Goal: Task Accomplishment & Management: Use online tool/utility

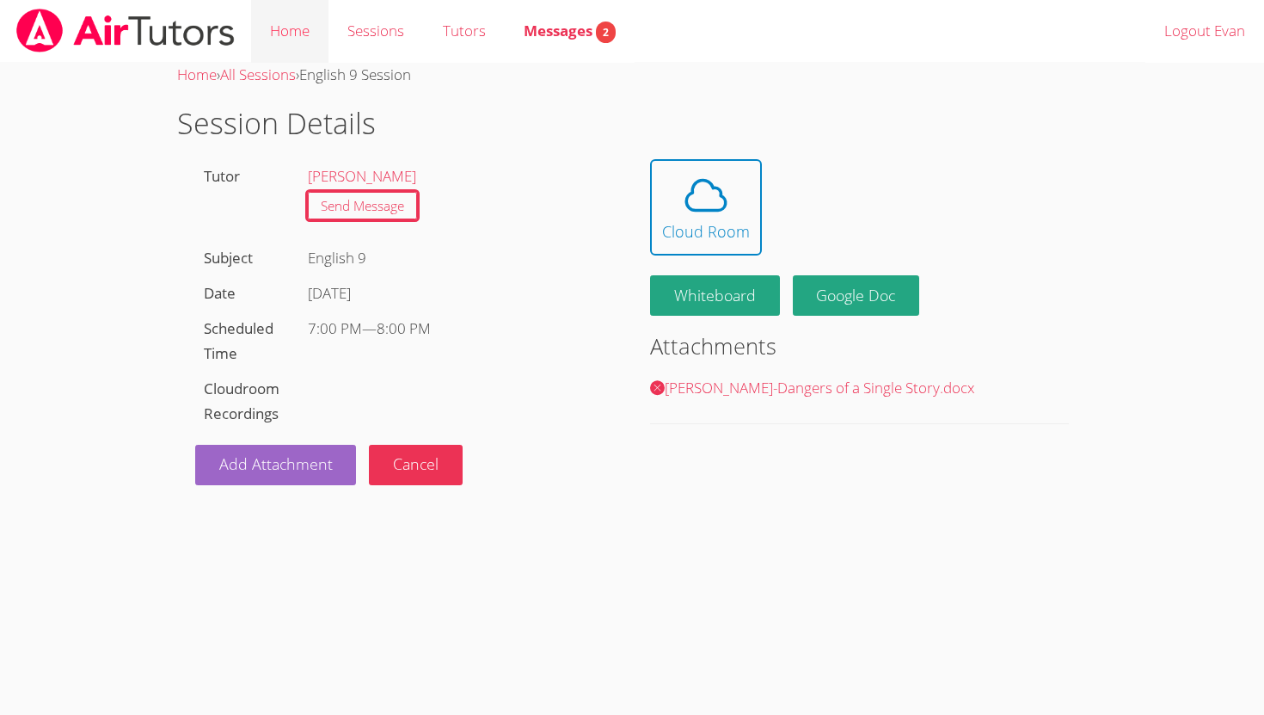
click at [281, 18] on link "Home" at bounding box center [289, 31] width 77 height 63
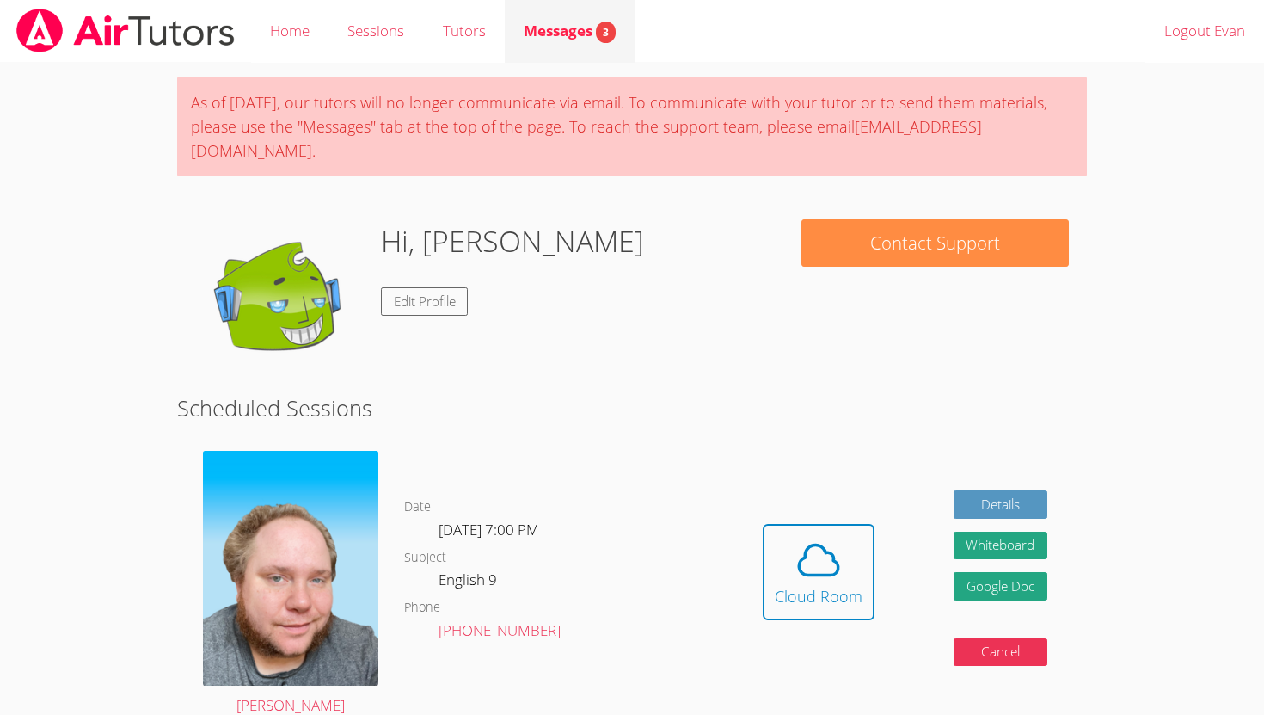
click at [608, 53] on link "Messages 3" at bounding box center [570, 31] width 130 height 63
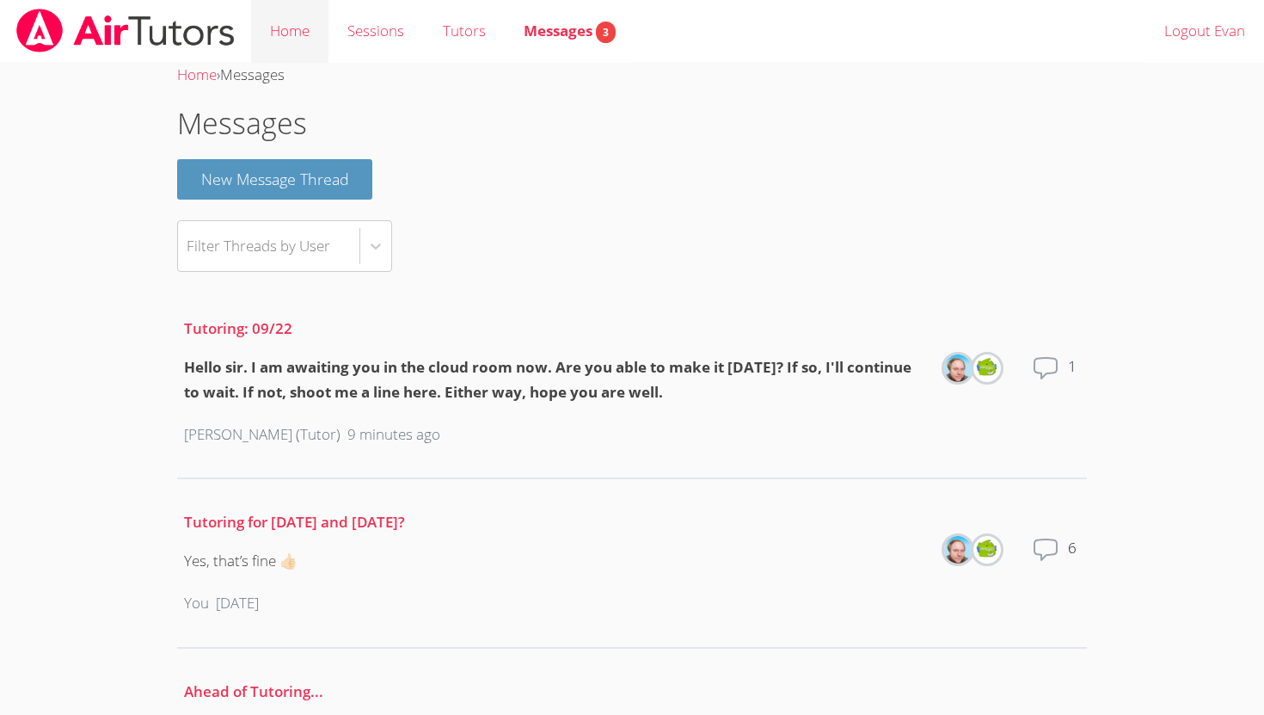
click at [291, 32] on link "Home" at bounding box center [289, 31] width 77 height 63
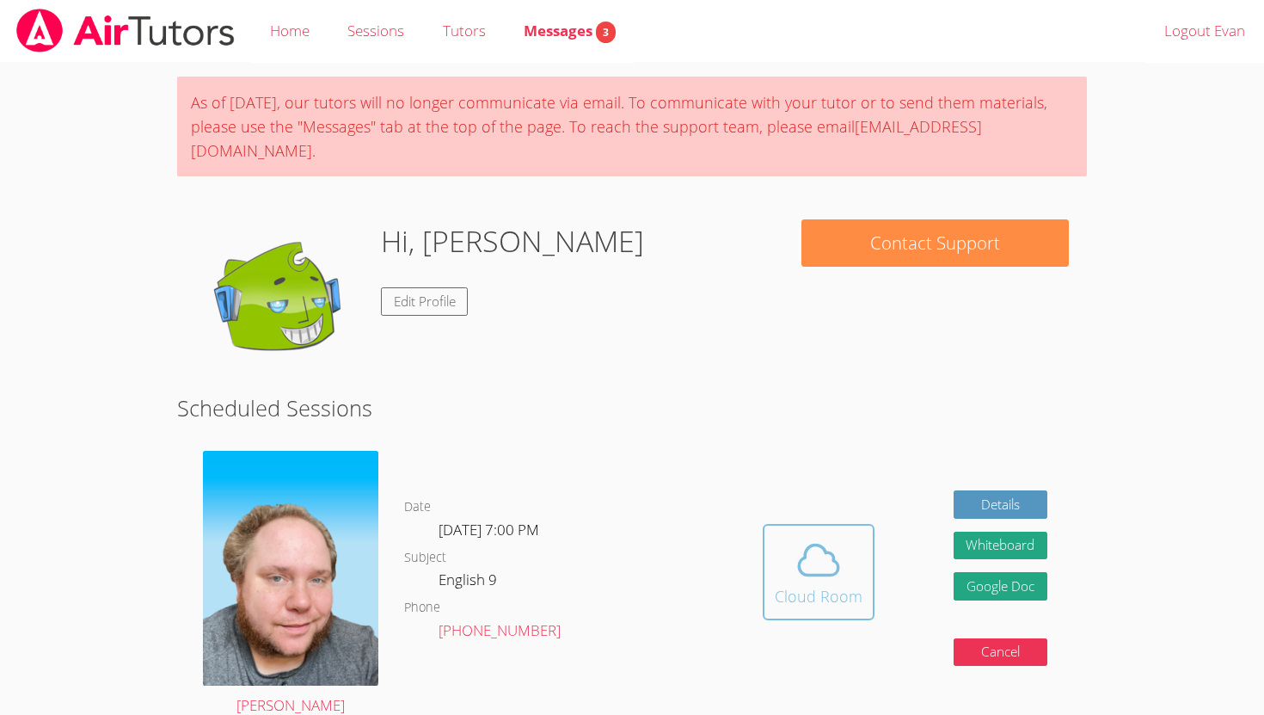
click at [817, 536] on icon at bounding box center [819, 560] width 48 height 48
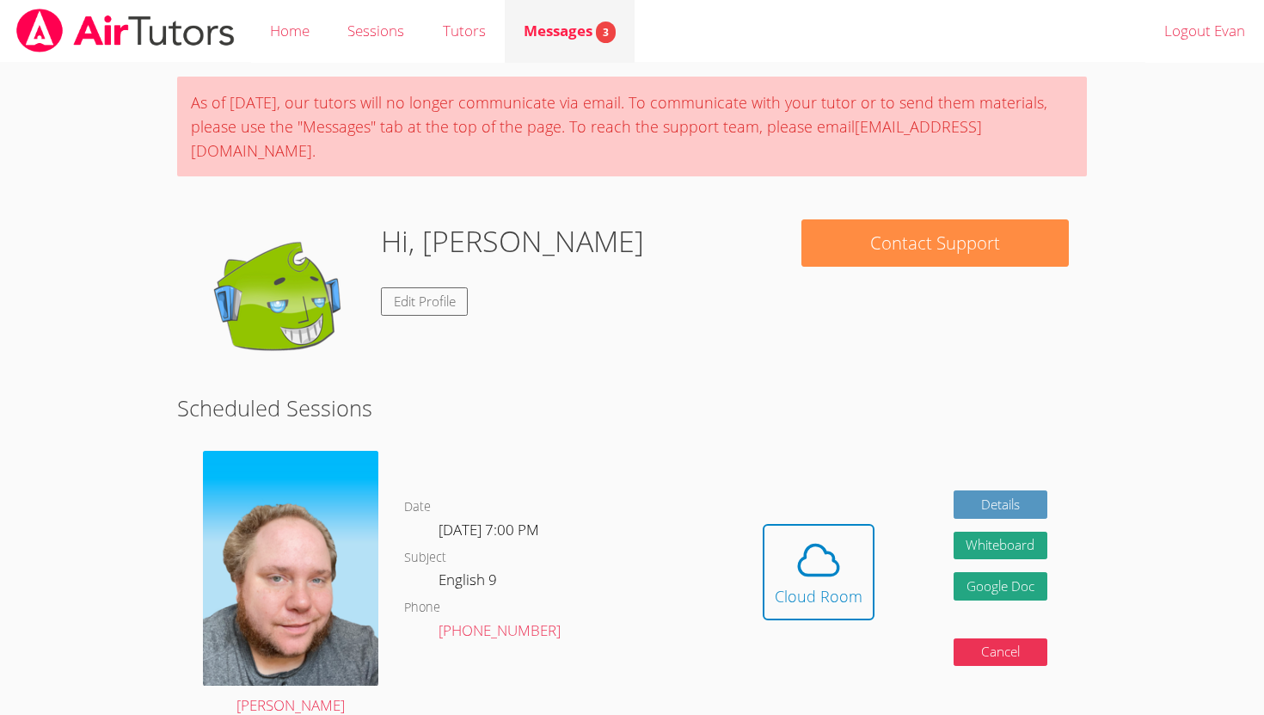
click at [574, 62] on link "Messages 3" at bounding box center [570, 31] width 130 height 63
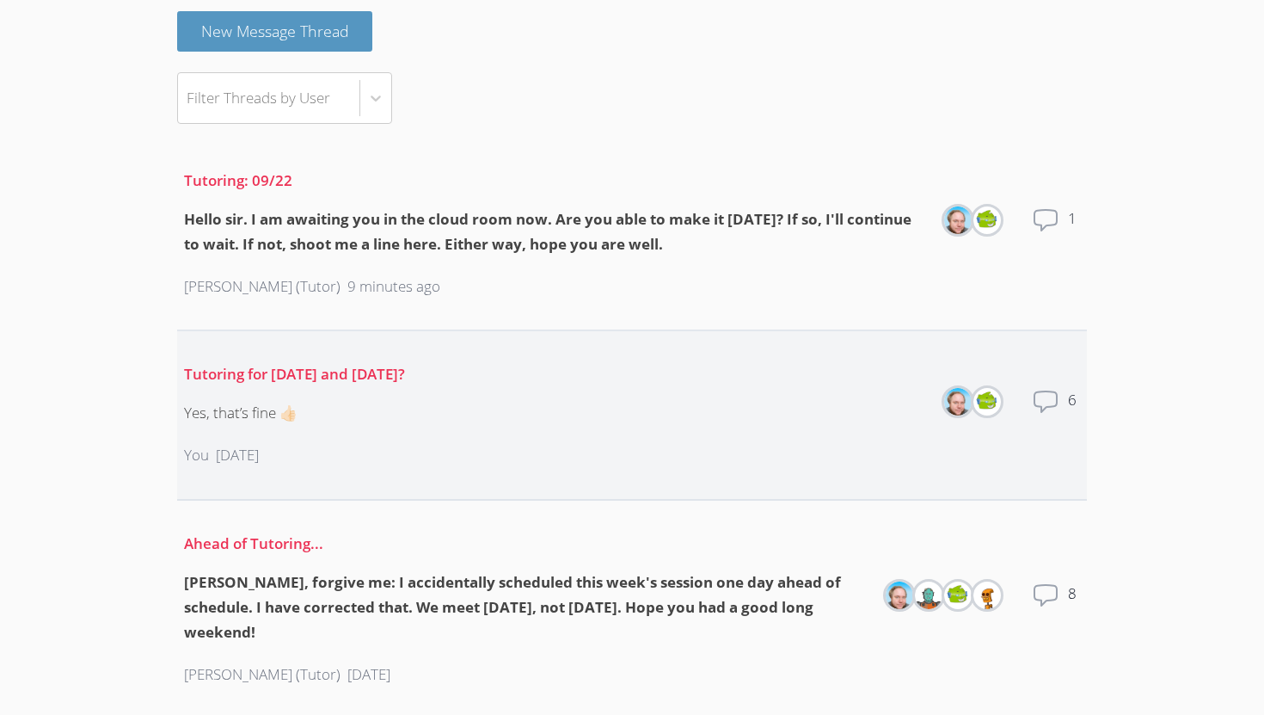
scroll to position [156, 0]
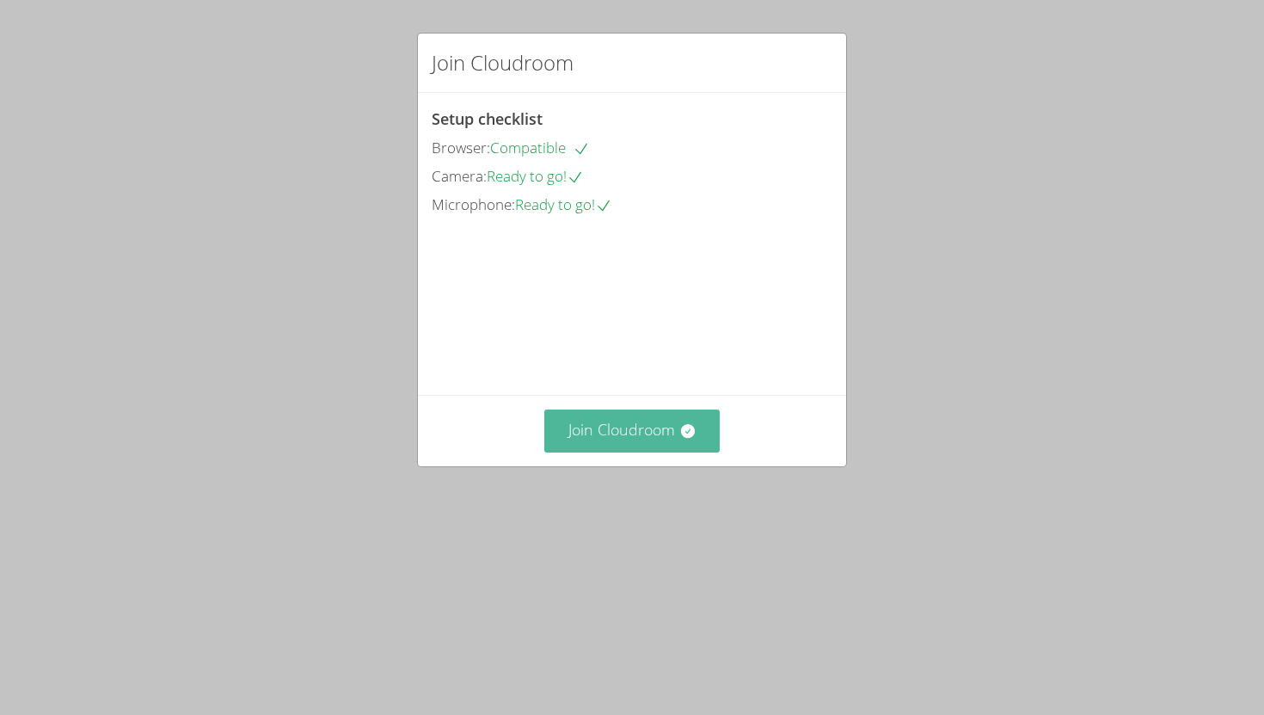
click at [656, 451] on button "Join Cloudroom" at bounding box center [632, 430] width 176 height 42
click at [587, 451] on button "Join Cloudroom" at bounding box center [632, 430] width 176 height 42
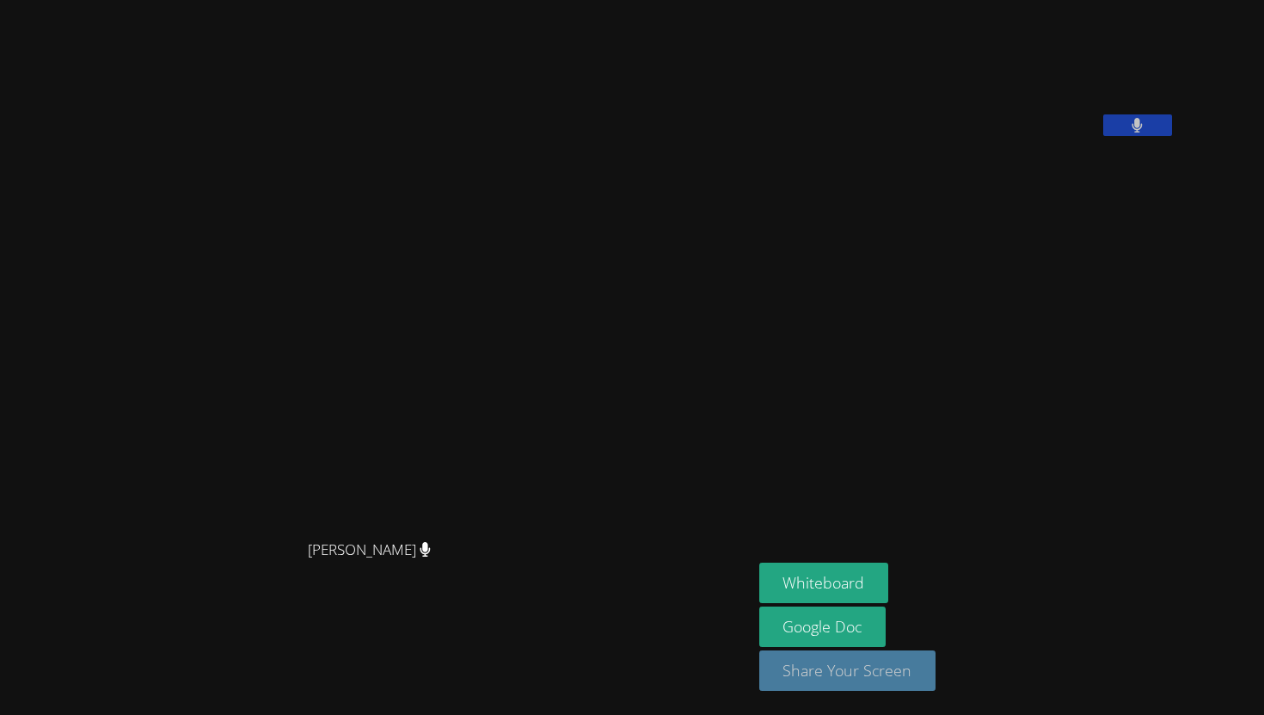
click at [936, 664] on button "Share Your Screen" at bounding box center [847, 670] width 177 height 40
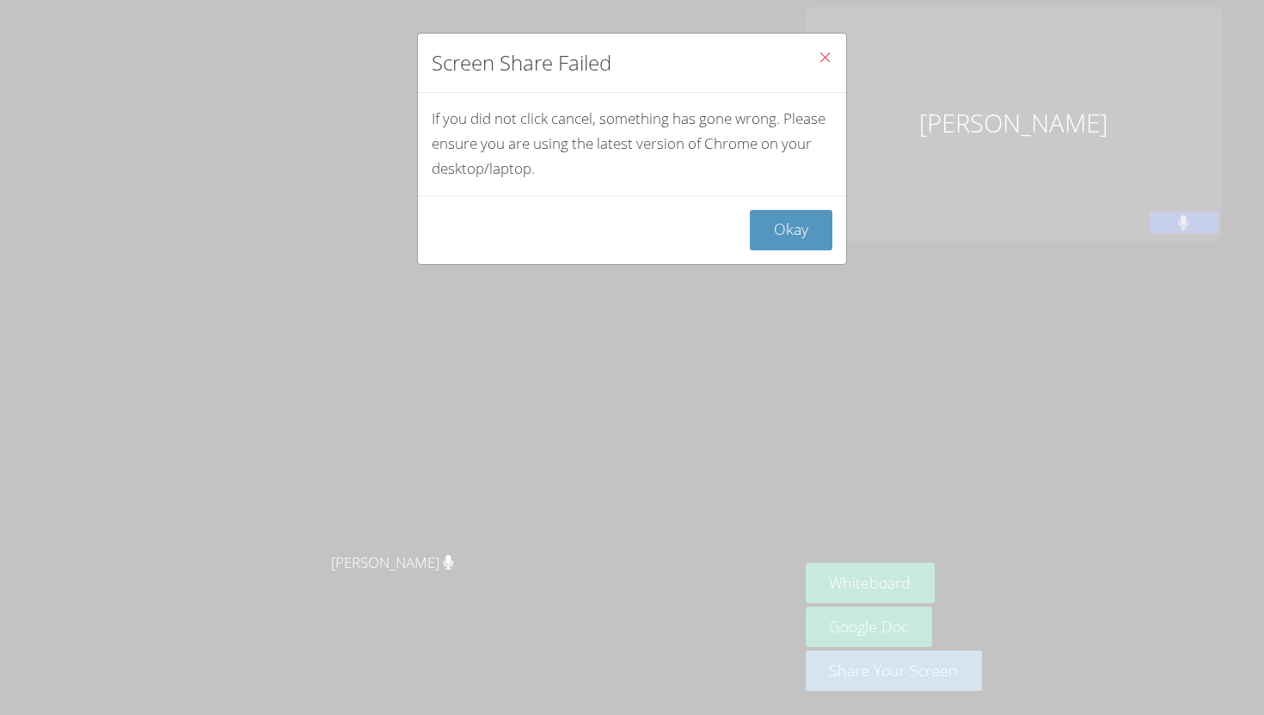
click at [829, 58] on icon "Close" at bounding box center [825, 57] width 15 height 15
click at [781, 221] on button "Okay" at bounding box center [791, 230] width 83 height 40
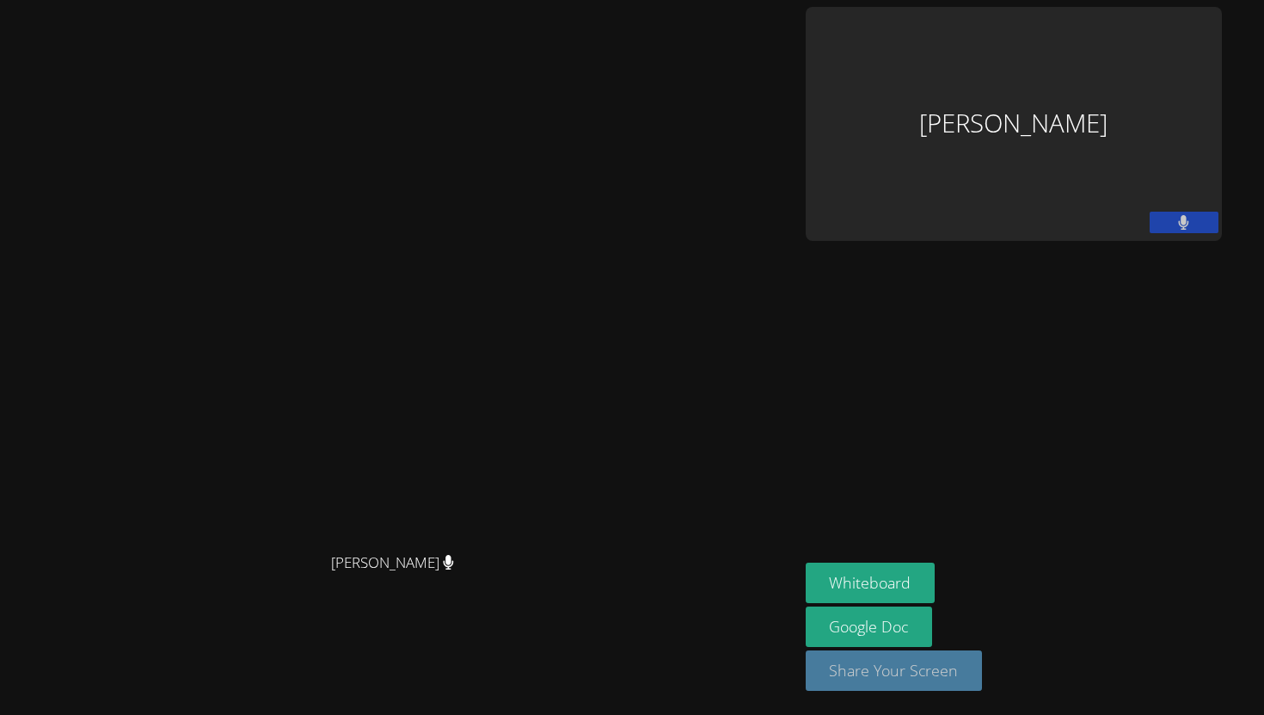
click at [983, 668] on button "Share Your Screen" at bounding box center [894, 670] width 177 height 40
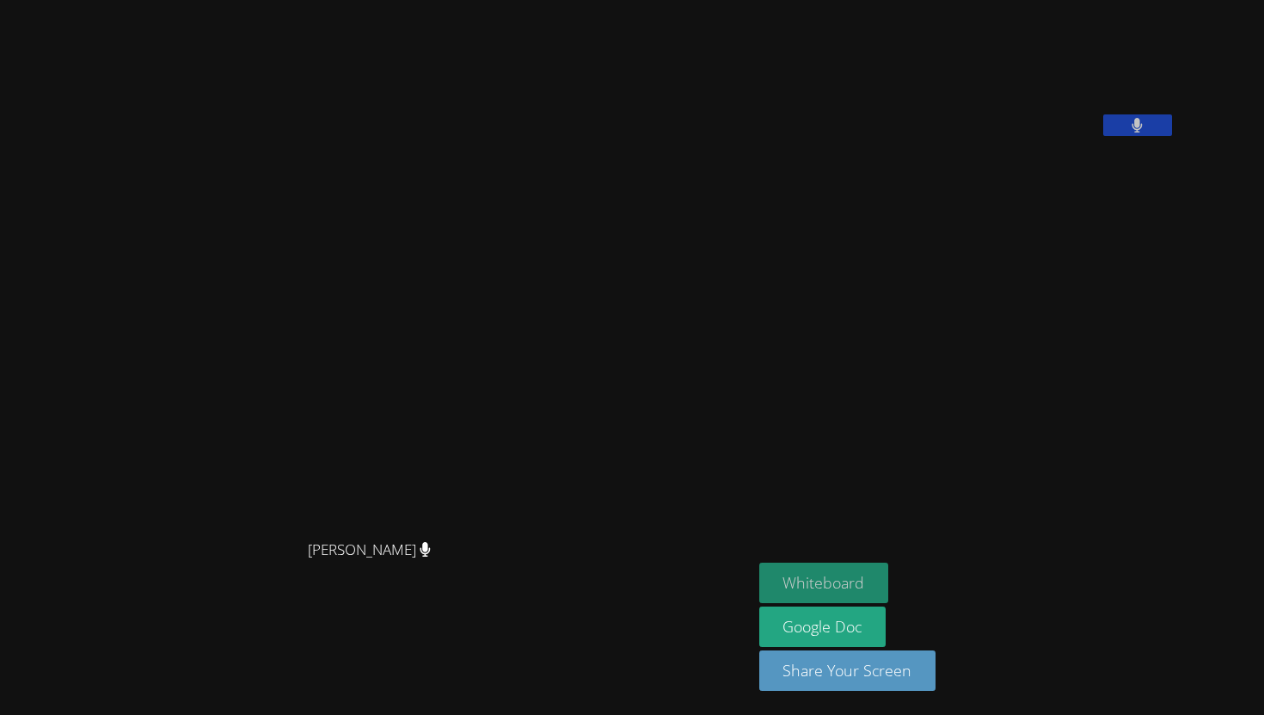
click at [886, 585] on button "Whiteboard" at bounding box center [824, 582] width 130 height 40
click at [1172, 136] on button at bounding box center [1137, 124] width 69 height 21
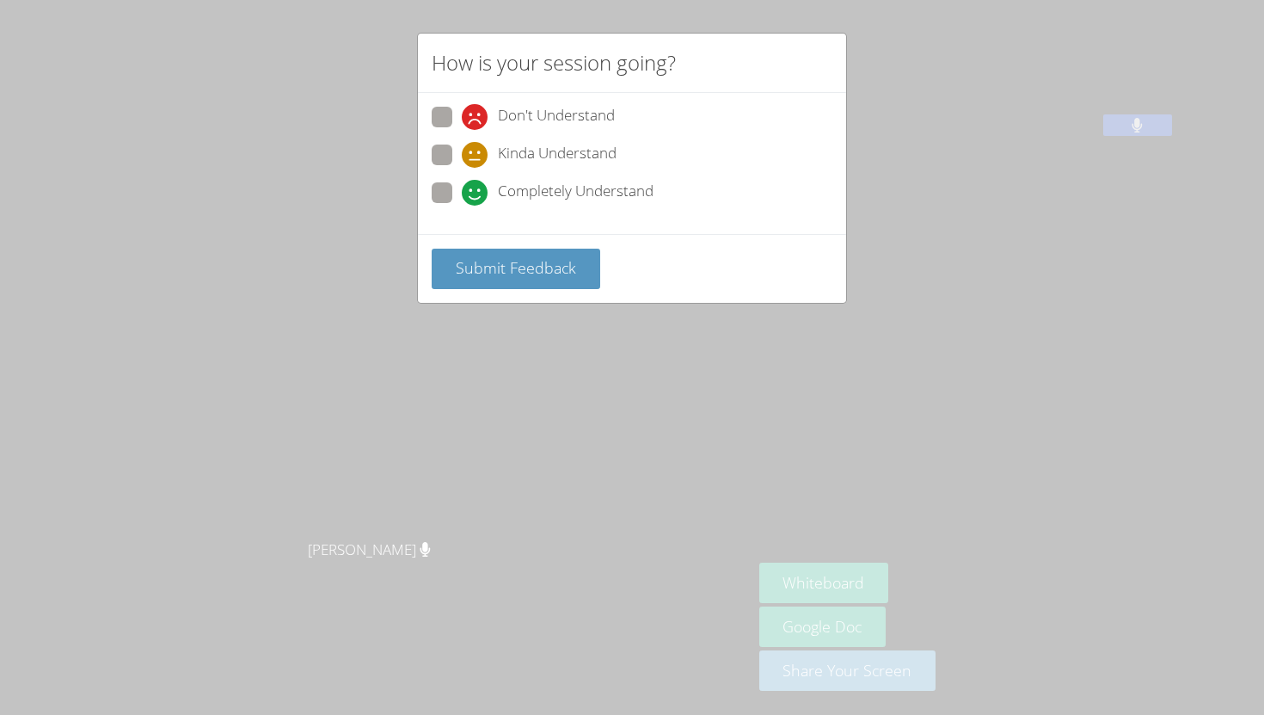
click at [462, 206] on span at bounding box center [462, 206] width 0 height 0
click at [462, 193] on input "Completely Understand" at bounding box center [469, 189] width 15 height 15
radio input "true"
click at [484, 251] on button "Submit Feedback" at bounding box center [516, 269] width 169 height 40
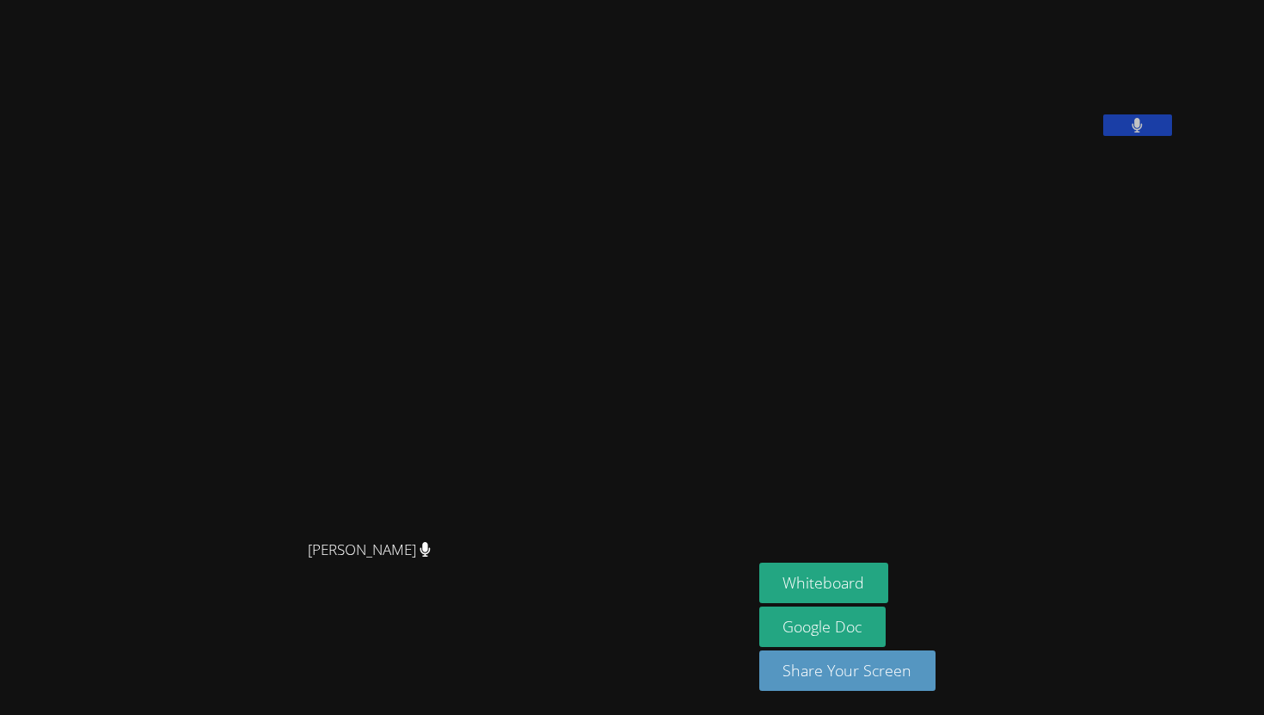
click at [453, 275] on video at bounding box center [376, 322] width 739 height 415
